Goal: Transaction & Acquisition: Purchase product/service

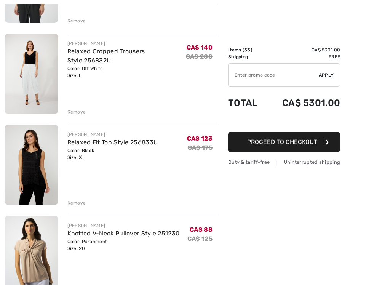
scroll to position [612, 0]
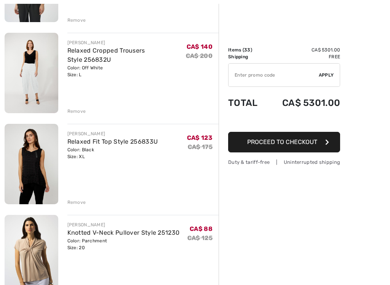
click at [74, 110] on div "Remove" at bounding box center [76, 111] width 19 height 7
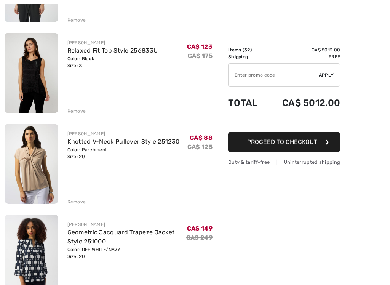
click at [70, 111] on div "Remove" at bounding box center [76, 111] width 19 height 7
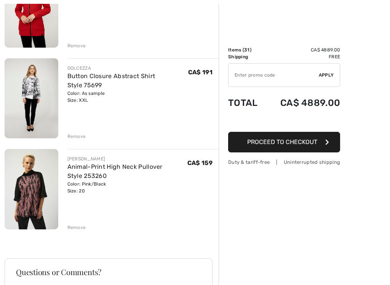
scroll to position [2681, 0]
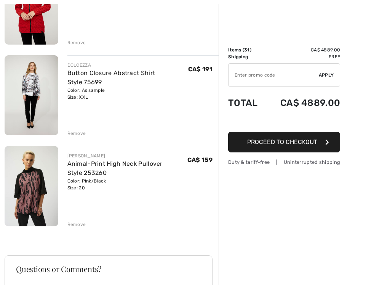
click at [32, 189] on img at bounding box center [32, 186] width 54 height 80
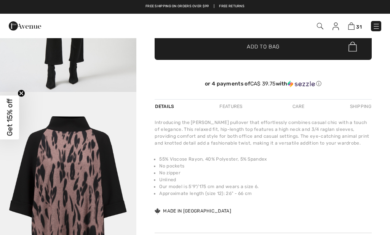
scroll to position [187, 0]
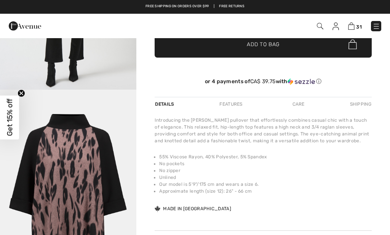
click at [298, 100] on div "Care" at bounding box center [298, 104] width 25 height 14
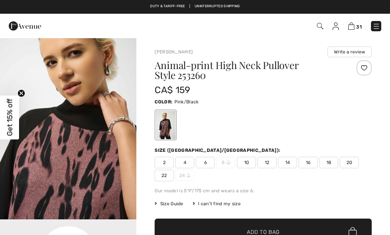
scroll to position [0, 0]
click at [40, 177] on img "2 / 4" at bounding box center [68, 116] width 136 height 205
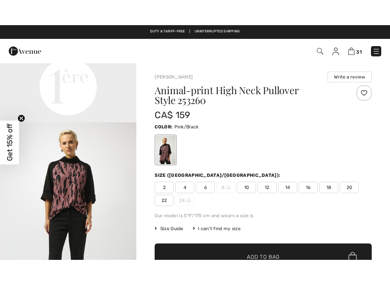
scroll to position [113, 0]
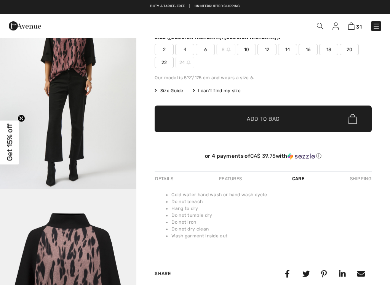
click at [160, 174] on div "Details" at bounding box center [165, 179] width 21 height 14
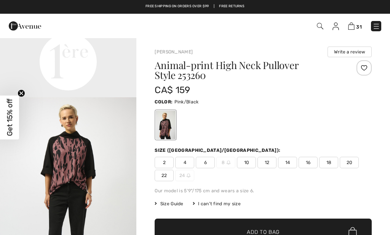
scroll to position [0, 0]
click at [354, 23] on img at bounding box center [351, 25] width 6 height 7
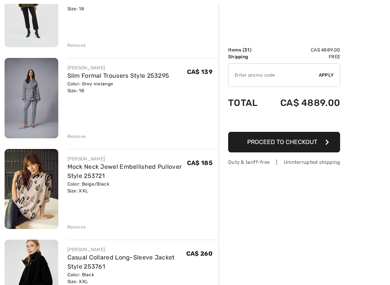
scroll to position [861, 0]
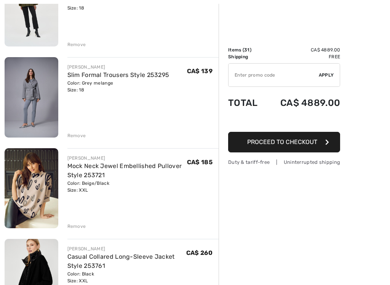
click at [34, 194] on img at bounding box center [32, 188] width 54 height 80
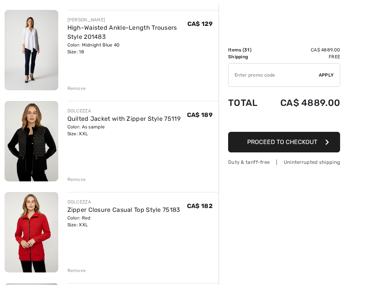
scroll to position [2454, 0]
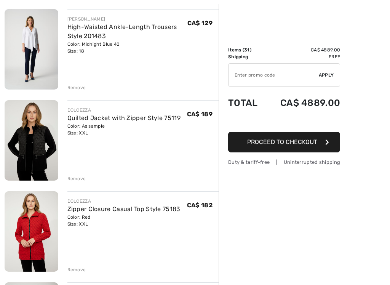
click at [32, 149] on img at bounding box center [32, 140] width 54 height 80
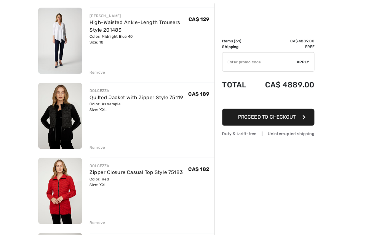
scroll to position [2483, 0]
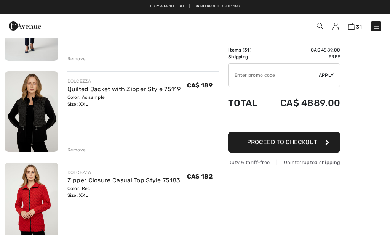
scroll to position [2483, 0]
click at [32, 206] on img at bounding box center [32, 202] width 54 height 80
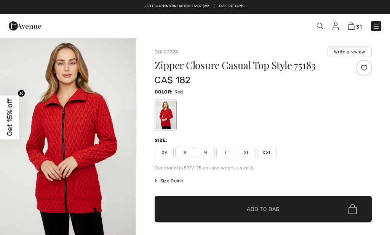
click at [58, 171] on img "1 / 5" at bounding box center [68, 139] width 136 height 205
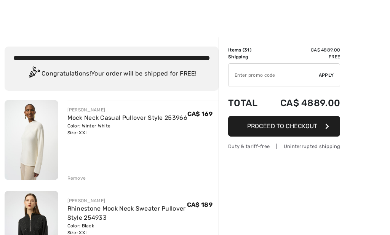
scroll to position [2620, 0]
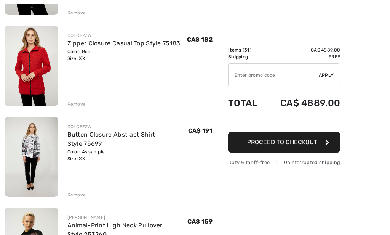
click at [22, 146] on img at bounding box center [32, 157] width 54 height 80
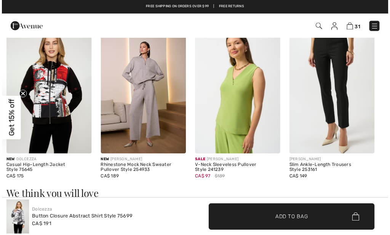
scroll to position [700, 0]
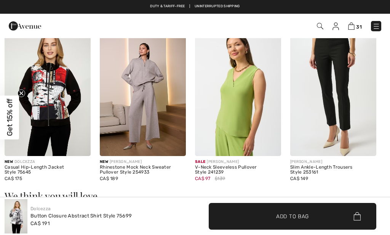
click at [9, 154] on img at bounding box center [48, 91] width 86 height 129
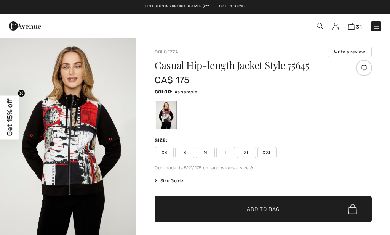
click at [320, 24] on img at bounding box center [320, 26] width 6 height 6
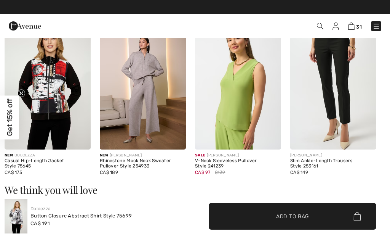
scroll to position [700, 0]
click at [318, 26] on img at bounding box center [320, 26] width 6 height 6
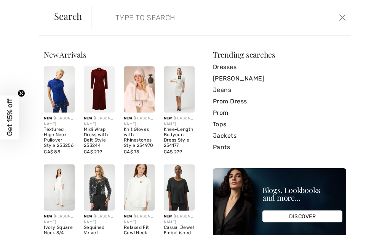
click at [114, 14] on input "search" at bounding box center [195, 17] width 170 height 23
click at [138, 11] on input "search" at bounding box center [195, 17] width 170 height 23
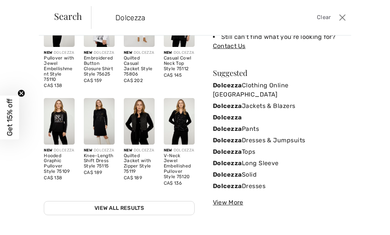
scroll to position [67, 0]
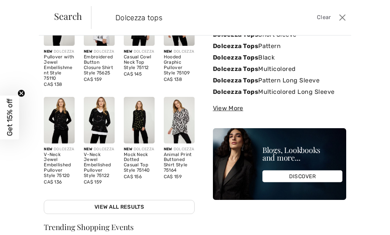
type input "Dolcezza tops"
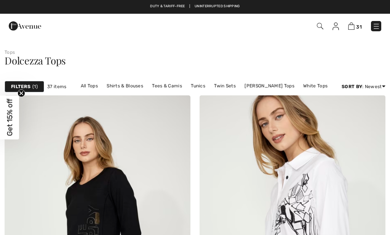
click at [200, 86] on link "Tunics" at bounding box center [198, 86] width 22 height 10
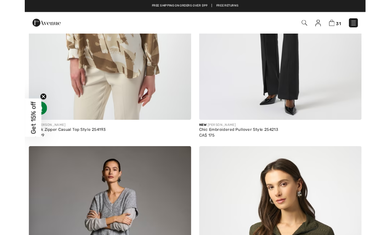
scroll to position [62, 0]
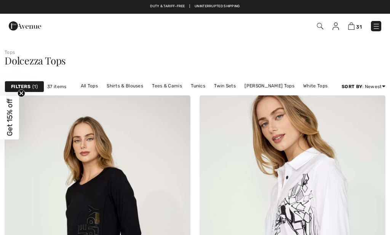
click at [317, 27] on img at bounding box center [320, 26] width 6 height 6
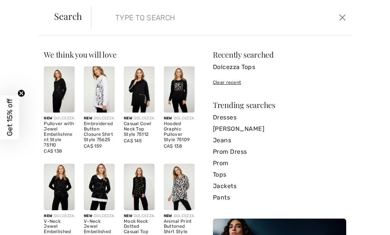
click at [120, 15] on input "search" at bounding box center [195, 17] width 170 height 23
type input "C"
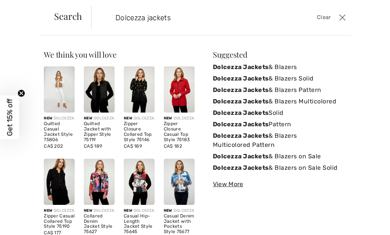
type input "Dolcezza jackets"
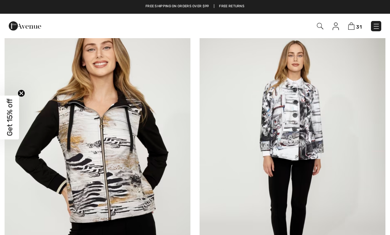
scroll to position [1312, 0]
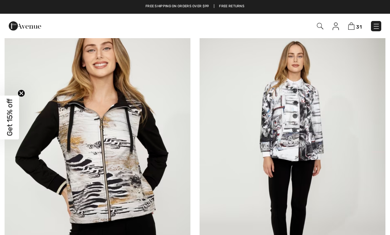
click at [282, 127] on img at bounding box center [293, 158] width 186 height 279
click at [323, 26] on img at bounding box center [320, 26] width 6 height 6
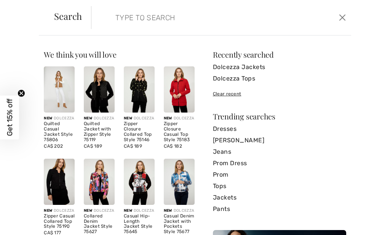
scroll to position [3, 0]
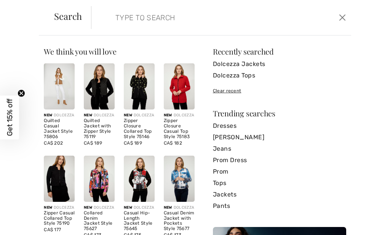
click at [99, 93] on img at bounding box center [99, 86] width 31 height 46
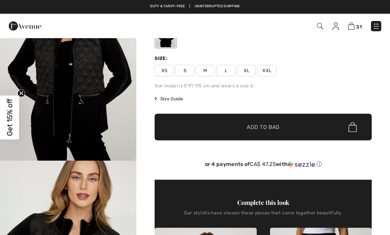
scroll to position [74, 0]
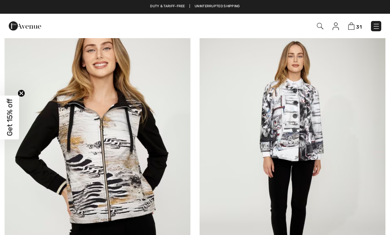
scroll to position [1312, 0]
click at [124, 124] on img at bounding box center [98, 158] width 186 height 279
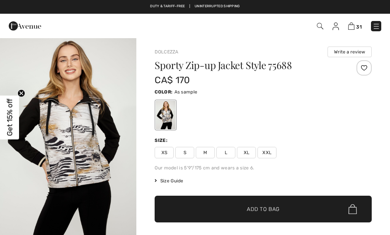
click at [323, 28] on img at bounding box center [320, 26] width 6 height 6
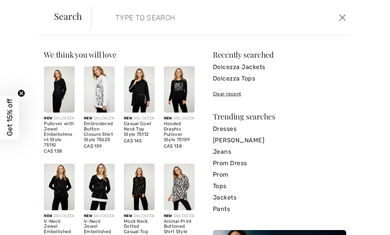
click at [131, 20] on input "search" at bounding box center [195, 17] width 170 height 23
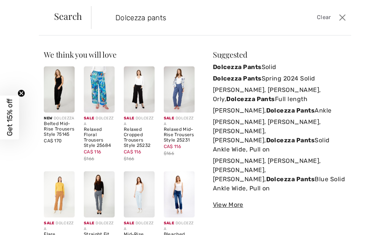
type input "Dolcezza pants"
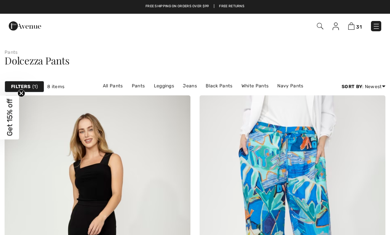
click at [390, 191] on html "CAD English English Français Sign In New Toggle submenu View All Tops Dresses &…" at bounding box center [195, 117] width 390 height 235
